Goal: Find specific page/section: Find specific page/section

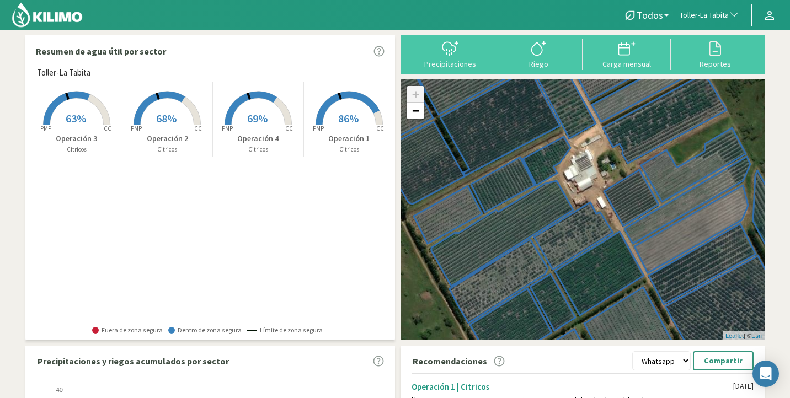
click at [713, 12] on span "Toller-La Tabita" at bounding box center [704, 15] width 49 height 11
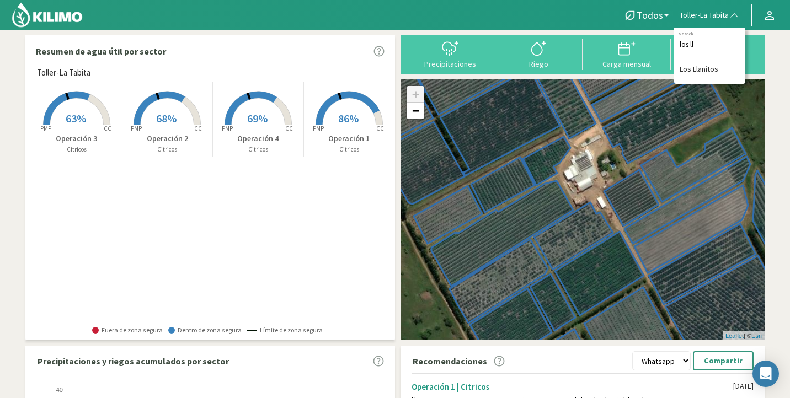
scroll to position [2, 0]
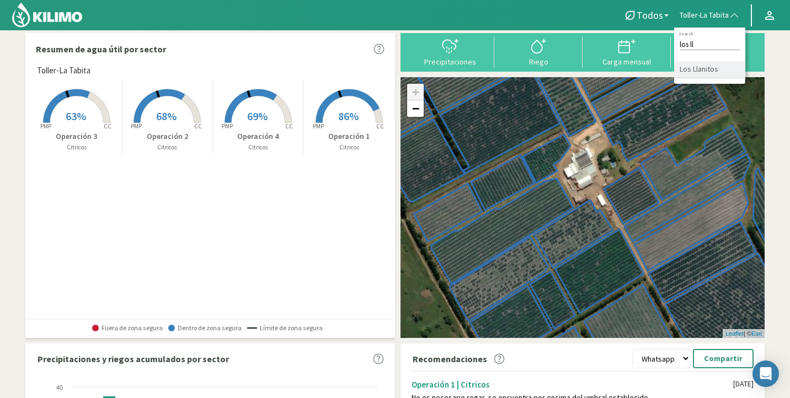
type input "los ll"
click at [704, 64] on li "Los Llanitos" at bounding box center [709, 69] width 71 height 17
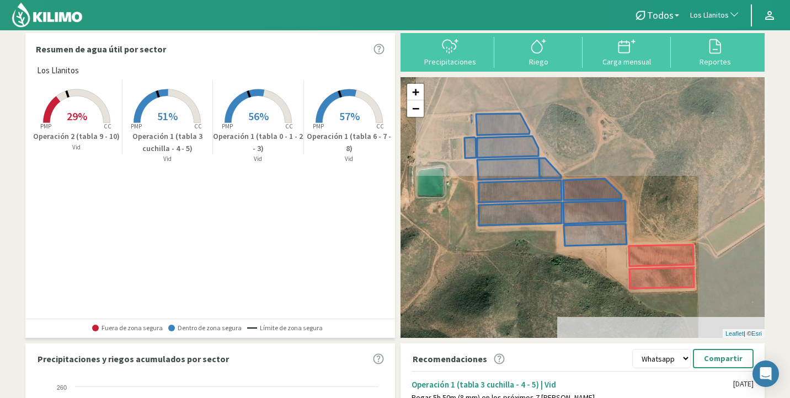
click at [347, 117] on span "57%" at bounding box center [349, 116] width 20 height 14
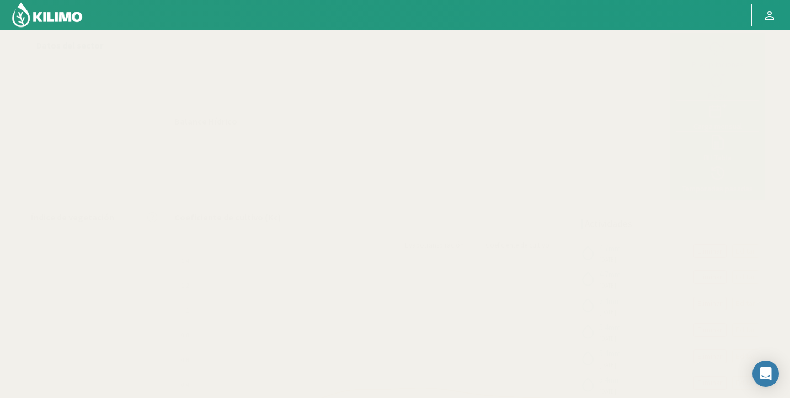
select select "193: Object"
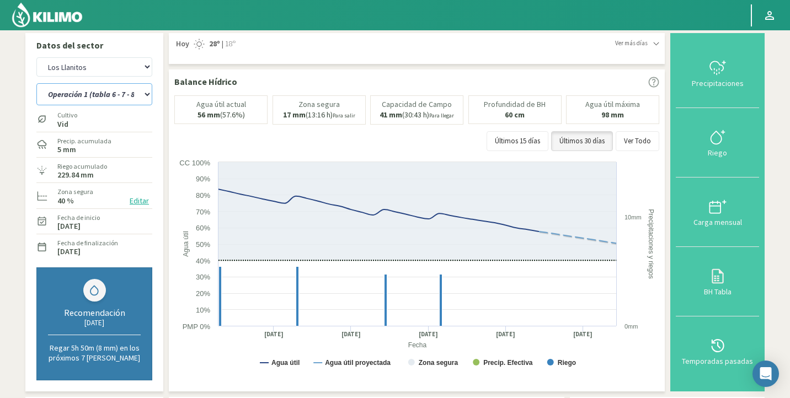
click at [81, 89] on select "Operación 1 (tabla 0 - 1 - 2 - 3) Operación 1 (tabla 3 cuchilla - 4 - 5) Operac…" at bounding box center [94, 94] width 116 height 22
click at [36, 83] on select "Operación 1 (tabla 0 - 1 - 2 - 3) Operación 1 (tabla 3 cuchilla - 4 - 5) Operac…" at bounding box center [94, 94] width 116 height 22
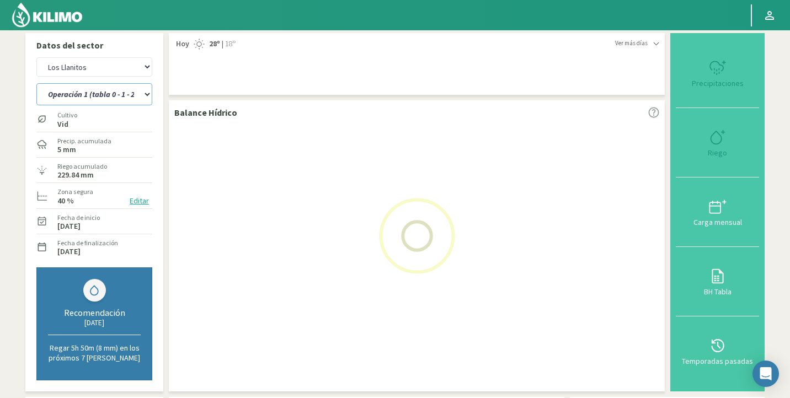
select select "2: Object"
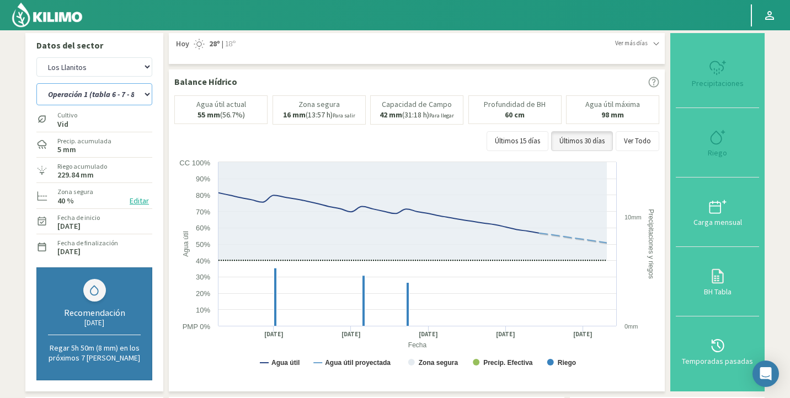
select select "462: Object"
select select "4: Object"
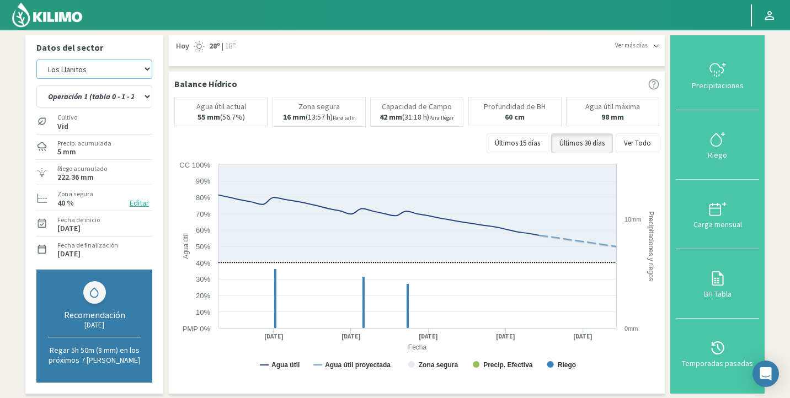
click at [89, 65] on select "Agr. Huertos de Chocalan Agrícola Bakia Agrícola [GEOGRAPHIC_DATA] - IC Agrícol…" at bounding box center [94, 69] width 116 height 19
click at [36, 60] on select "Agr. Huertos de Chocalan Agrícola Bakia Agrícola [GEOGRAPHIC_DATA] - IC Agrícol…" at bounding box center [94, 69] width 116 height 19
select select "651: Object"
select select "8: Object"
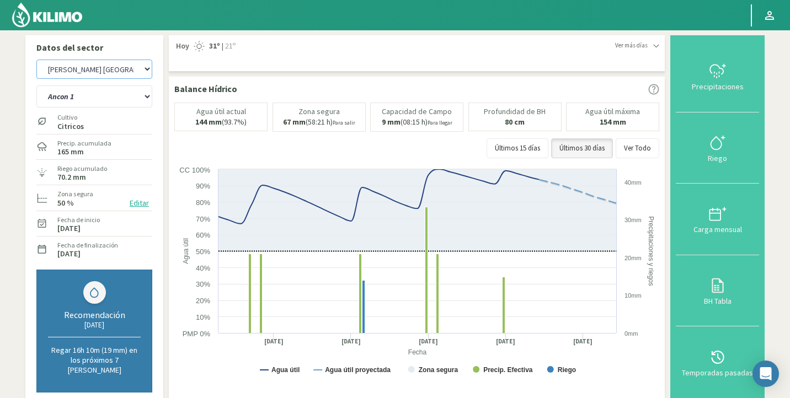
click at [120, 70] on select "Agr. Huertos de Chocalan Agrícola Bakia Agrícola [GEOGRAPHIC_DATA] - IC Agrícol…" at bounding box center [94, 69] width 116 height 19
click at [36, 60] on select "Agr. Huertos de Chocalan Agrícola Bakia Agrícola [GEOGRAPHIC_DATA] - IC Agrícol…" at bounding box center [94, 69] width 116 height 19
select select "963: Object"
select select "23: Object"
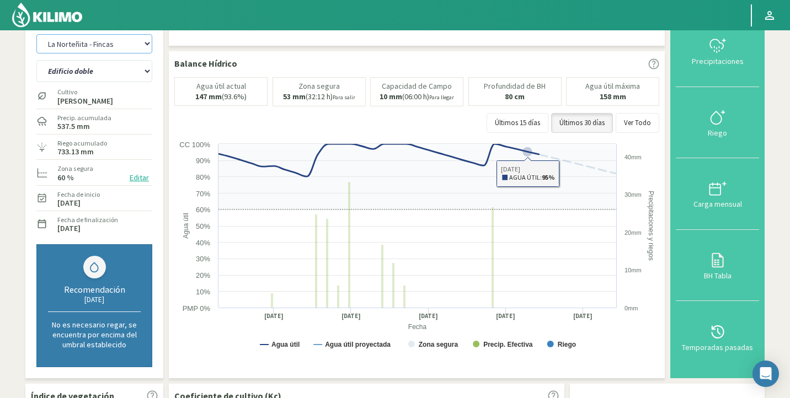
scroll to position [49, 0]
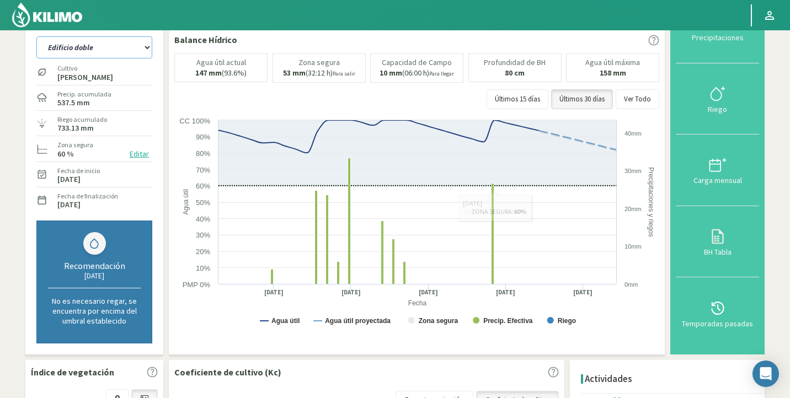
click at [98, 42] on select "Edificio doble Edificio sencillo [PERSON_NAME]" at bounding box center [94, 47] width 116 height 22
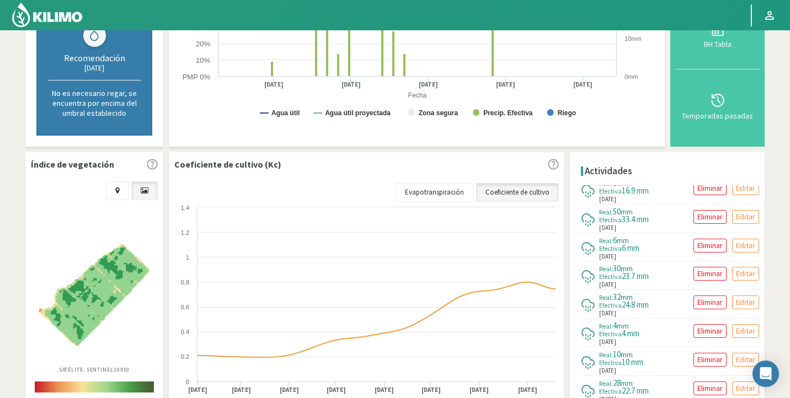
scroll to position [18, 0]
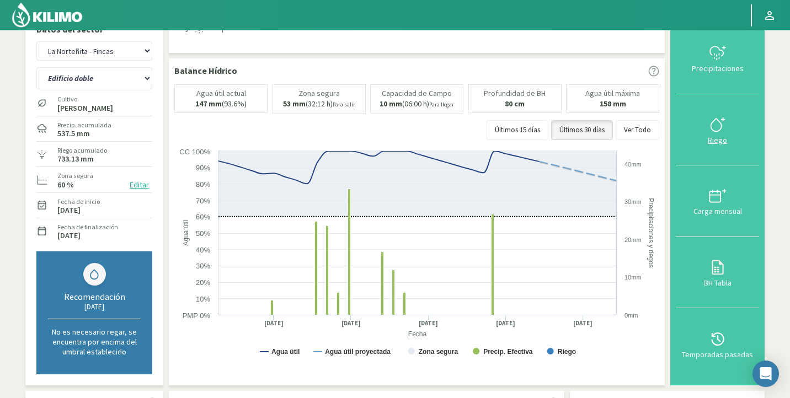
click at [720, 125] on icon at bounding box center [718, 125] width 18 height 18
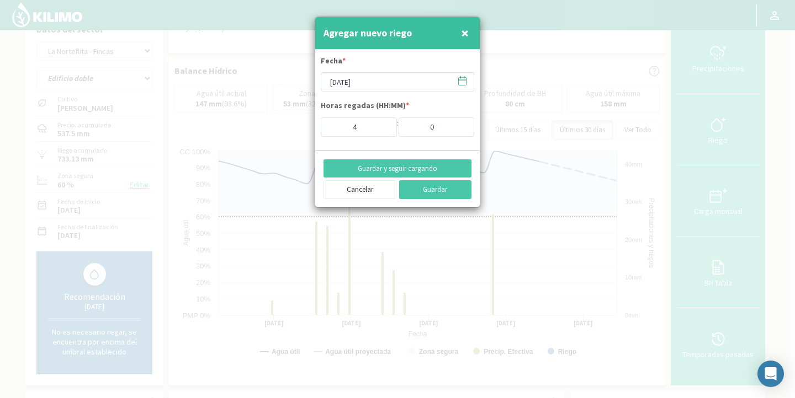
click at [464, 84] on icon at bounding box center [462, 81] width 10 height 10
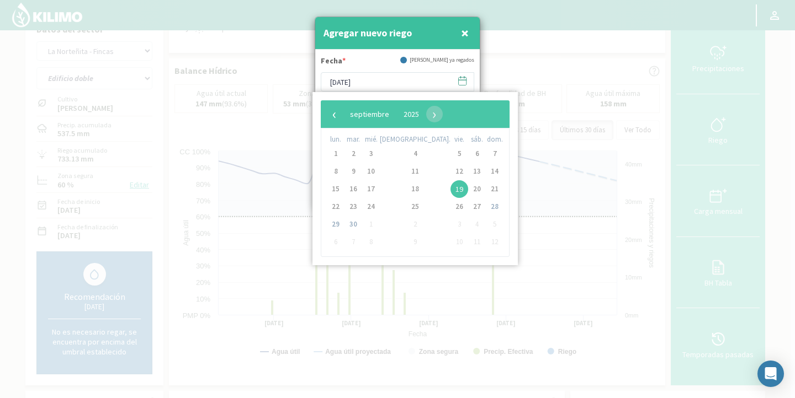
click at [464, 84] on icon at bounding box center [462, 81] width 10 height 10
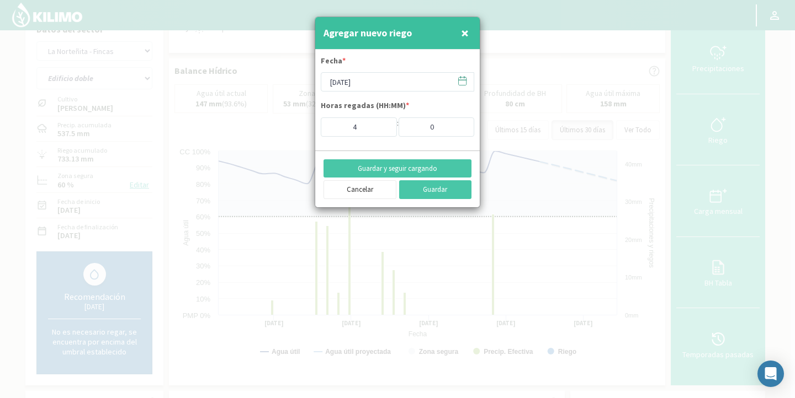
click at [465, 31] on span "×" at bounding box center [465, 33] width 8 height 18
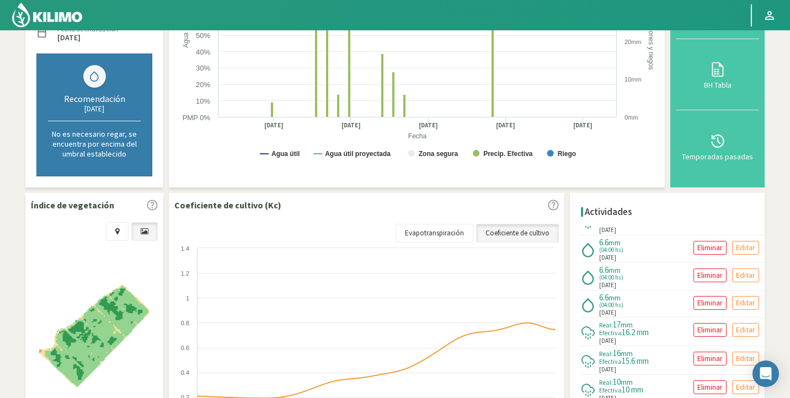
scroll to position [391, 0]
click at [636, 270] on div "6.6 mm (04:00 hs) [DATE] Eliminar Editar" at bounding box center [672, 276] width 185 height 27
